Goal: Task Accomplishment & Management: Manage account settings

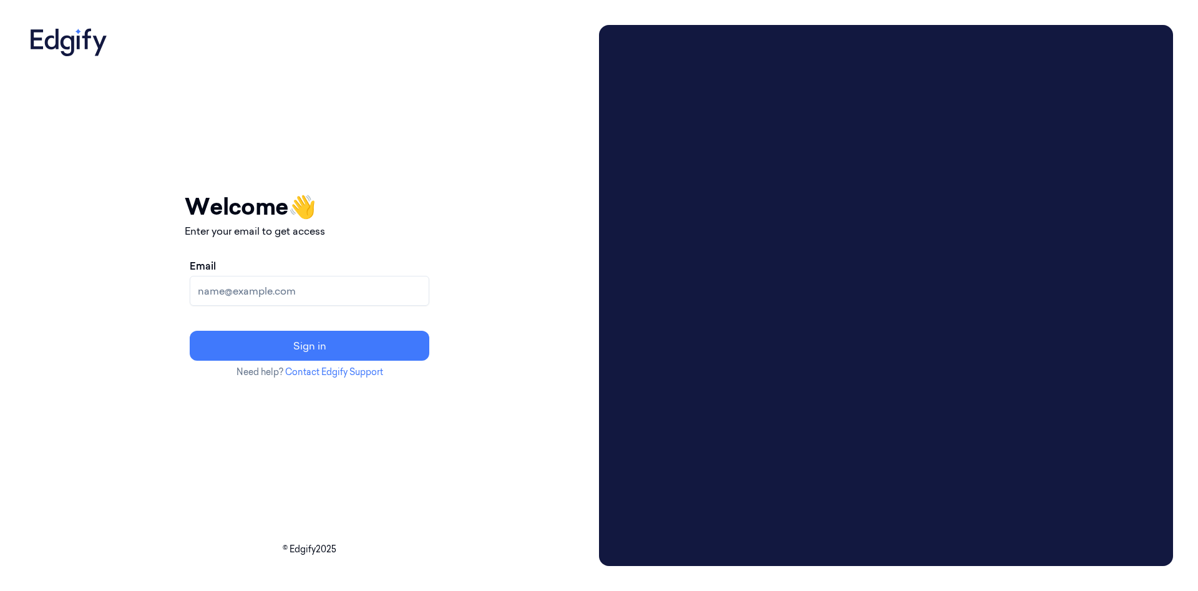
click at [349, 299] on input "Email" at bounding box center [310, 291] width 240 height 30
paste input "cybersafept4@gmail.com"
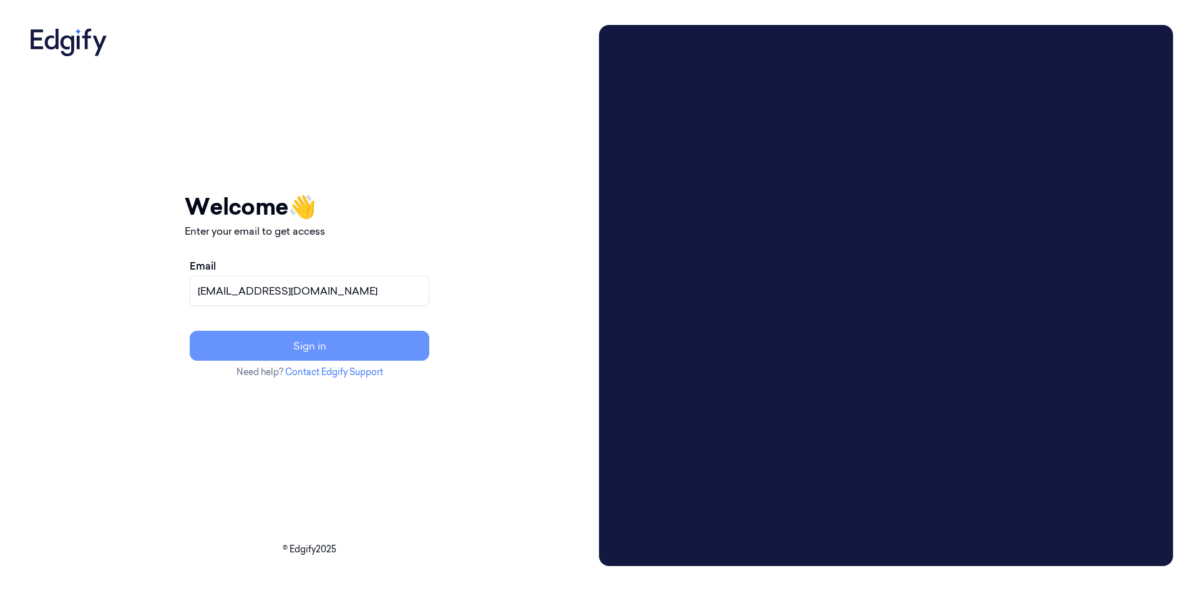
type input "cybersafept4@gmail.com"
click at [386, 349] on button "Sign in" at bounding box center [310, 346] width 240 height 30
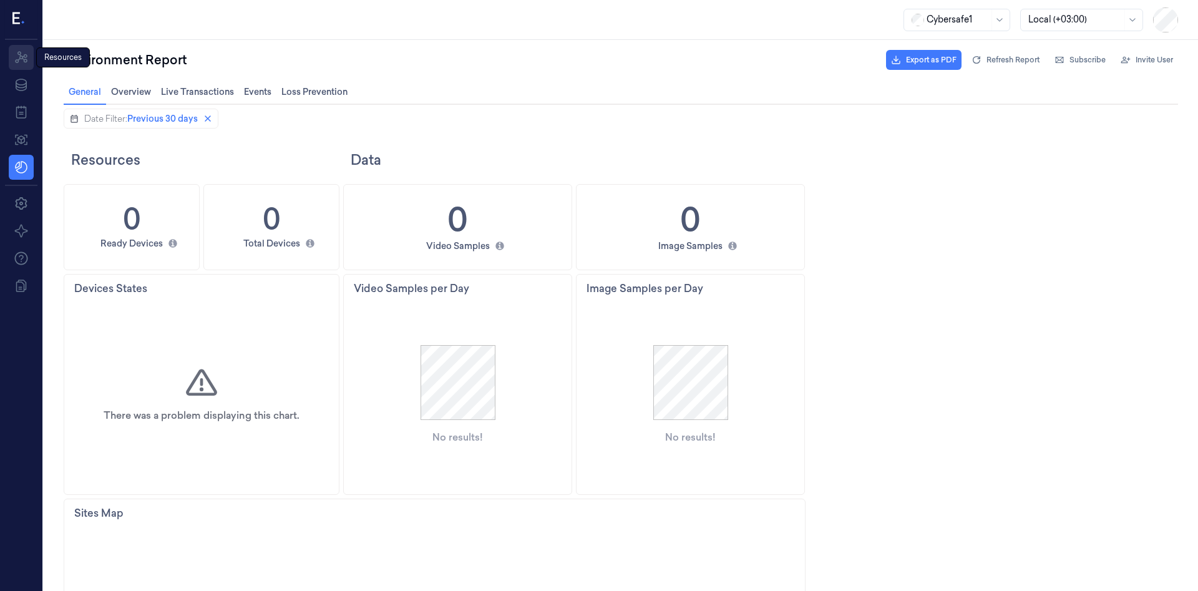
click at [20, 62] on icon at bounding box center [21, 57] width 15 height 15
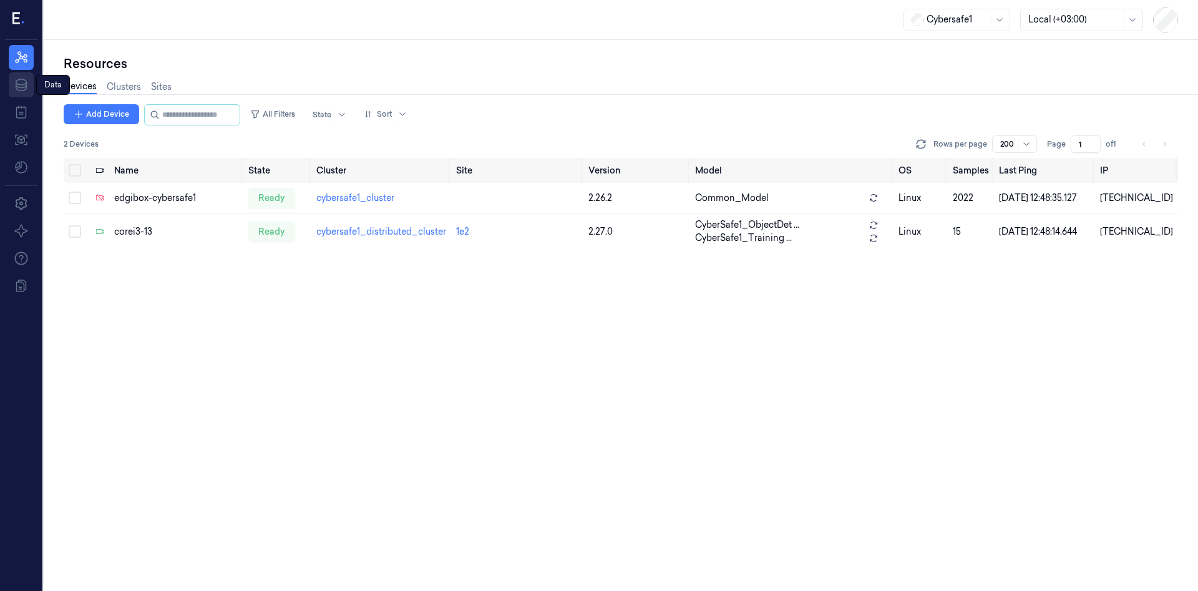
click at [17, 82] on icon at bounding box center [21, 84] width 15 height 15
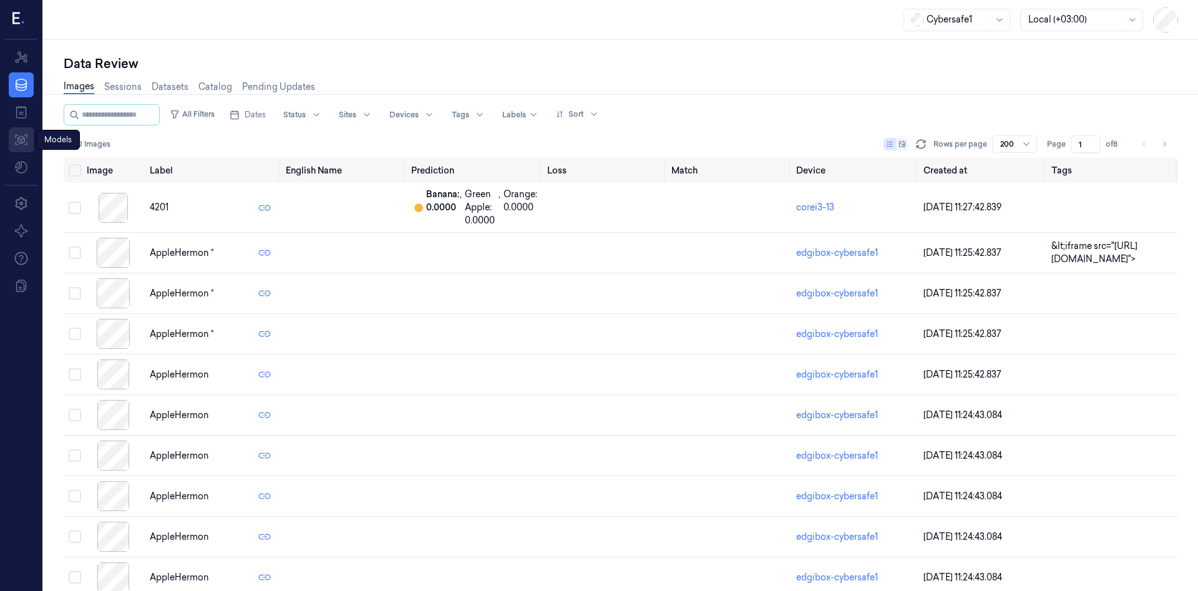
click at [19, 140] on icon at bounding box center [21, 139] width 15 height 15
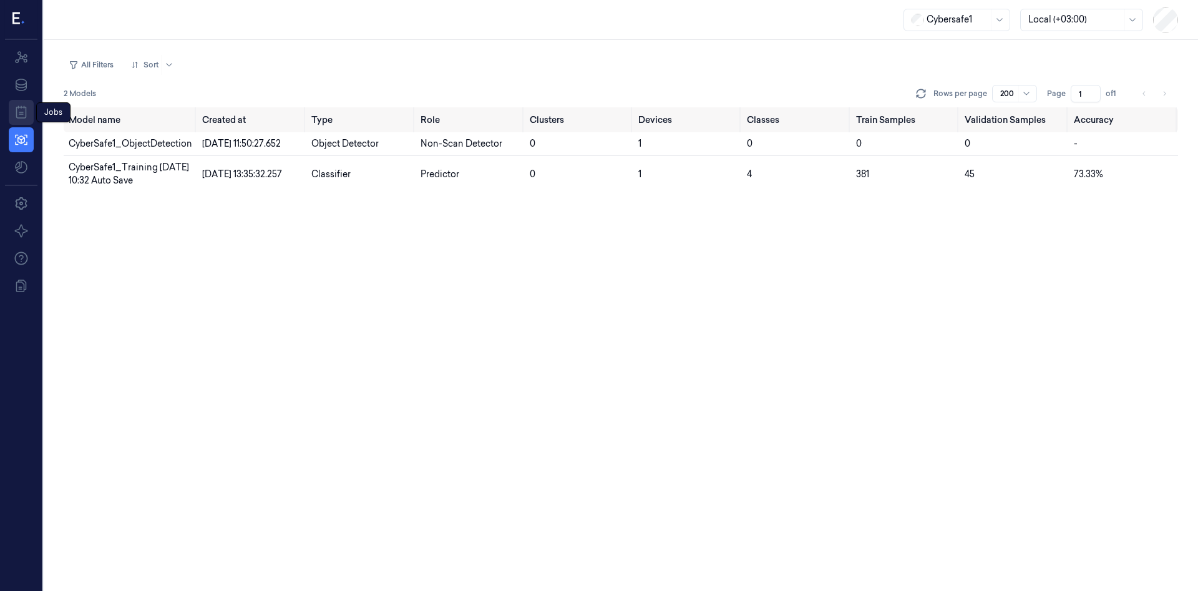
click at [14, 113] on icon at bounding box center [21, 112] width 15 height 15
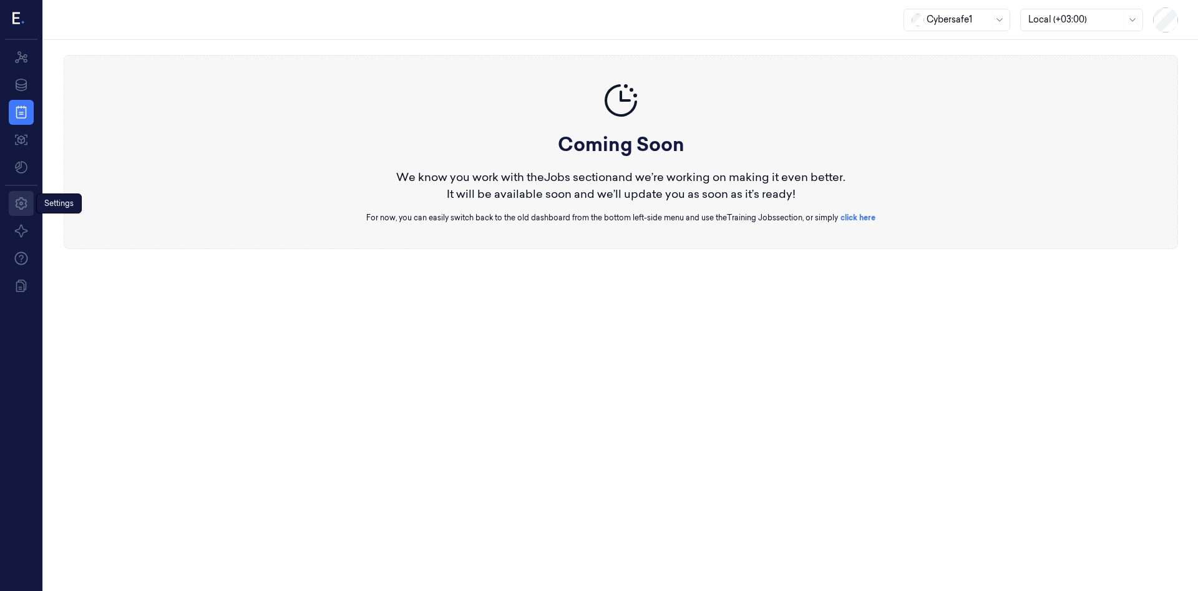
click at [19, 205] on icon at bounding box center [21, 203] width 15 height 15
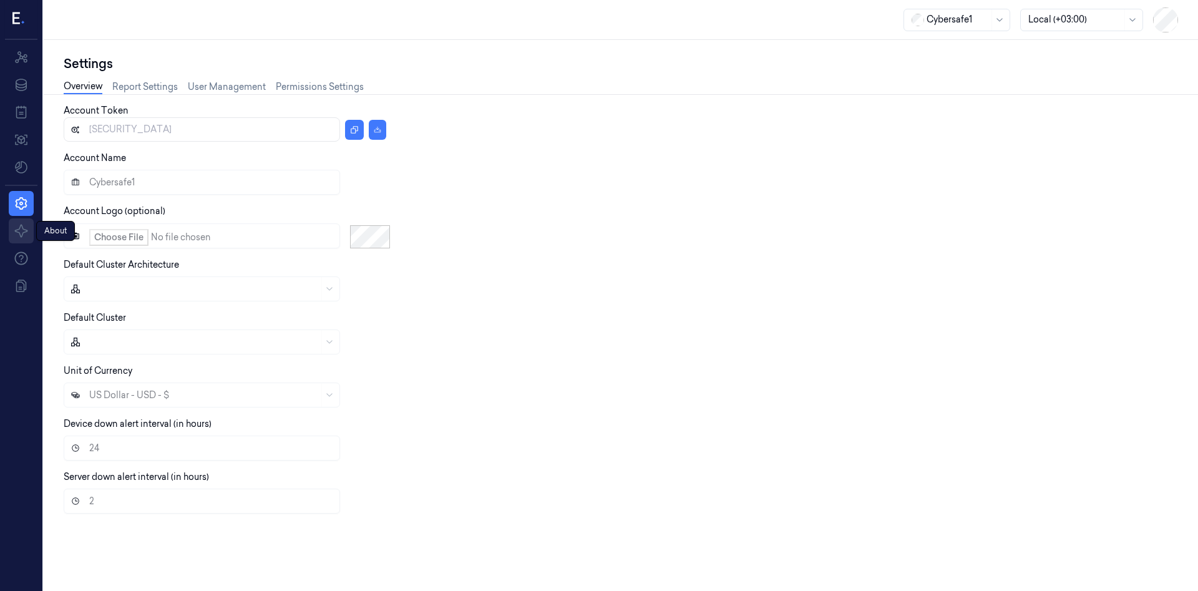
click at [28, 236] on icon at bounding box center [21, 230] width 15 height 15
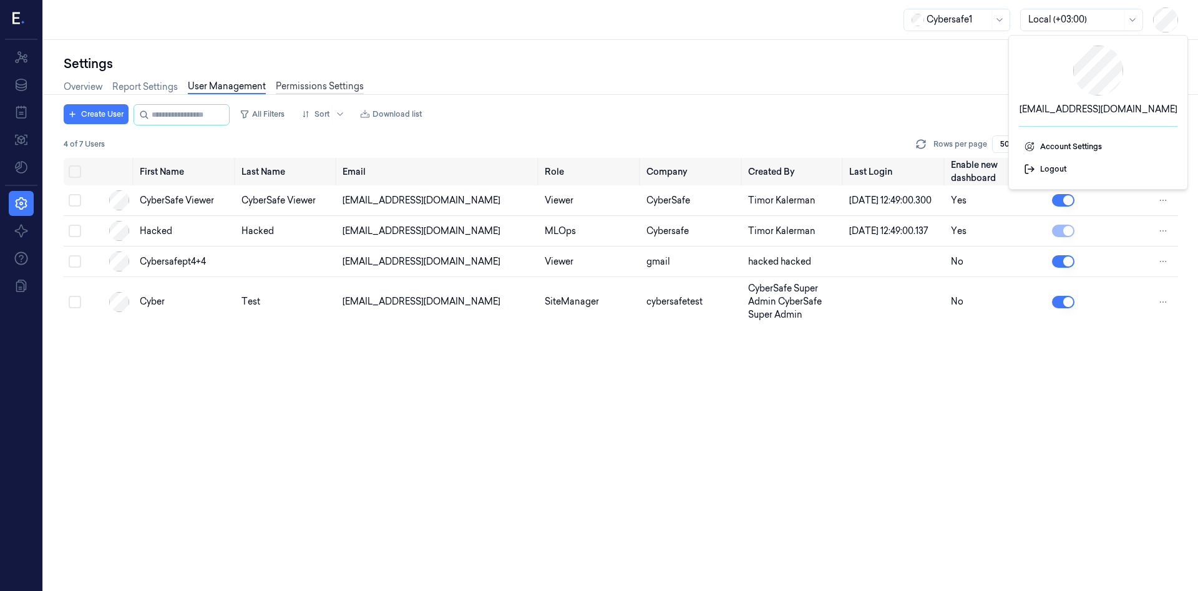
click at [303, 84] on link "Permissions Settings" at bounding box center [320, 87] width 88 height 14
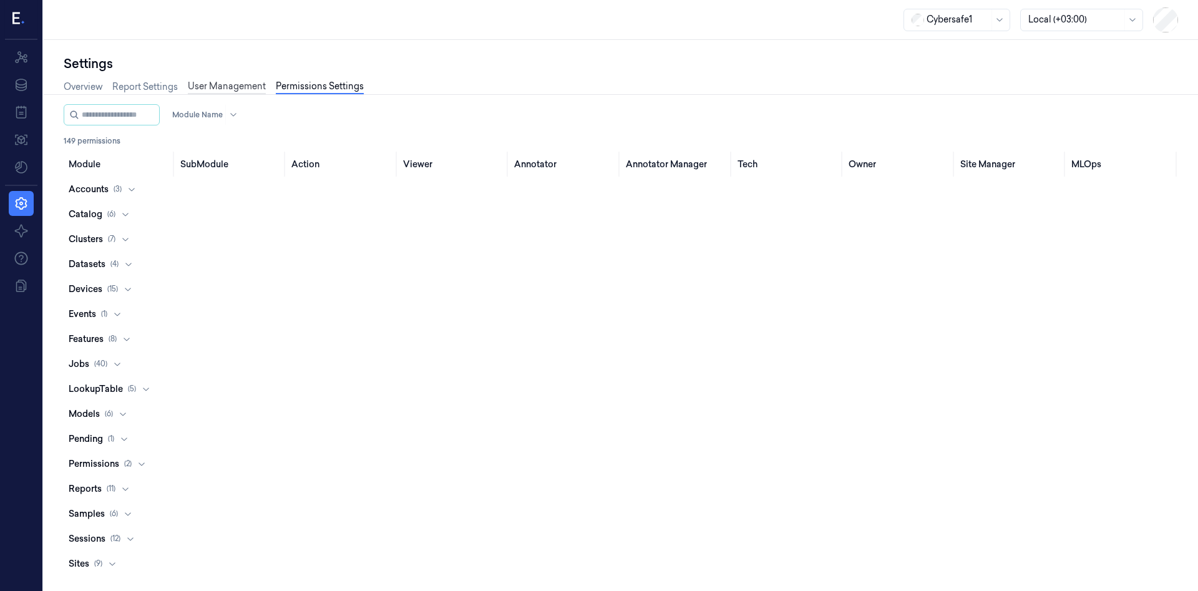
click at [226, 89] on link "User Management" at bounding box center [227, 87] width 78 height 14
